Goal: Book appointment/travel/reservation

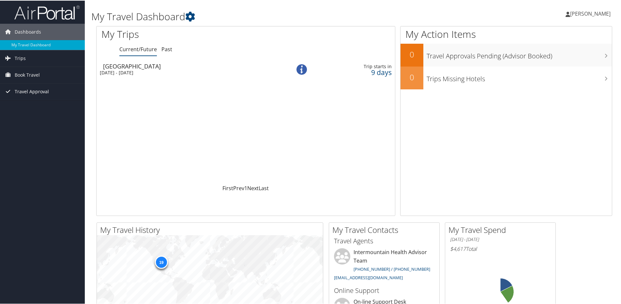
drag, startPoint x: 0, startPoint y: 0, endPoint x: 24, endPoint y: 92, distance: 95.4
click at [24, 92] on span "Travel Approval" at bounding box center [32, 91] width 34 height 16
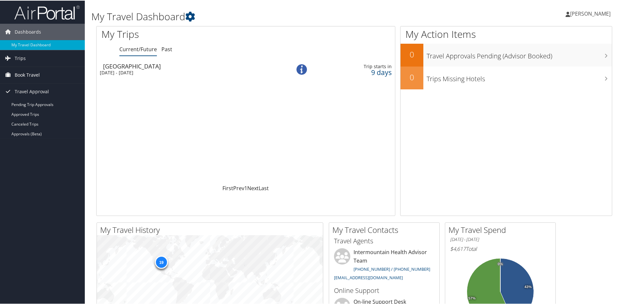
click at [30, 75] on span "Book Travel" at bounding box center [27, 74] width 25 height 16
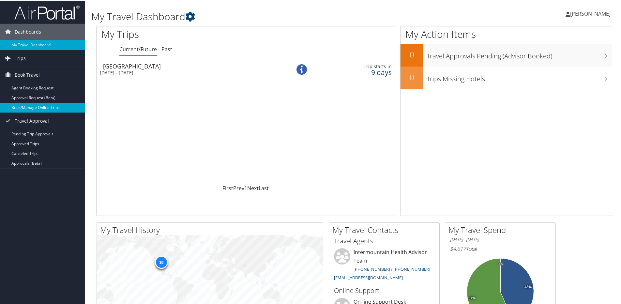
click at [32, 108] on link "Book/Manage Online Trips" at bounding box center [42, 107] width 85 height 10
click at [52, 105] on link "Book/Manage Online Trips" at bounding box center [42, 107] width 85 height 10
